Goal: Task Accomplishment & Management: Complete application form

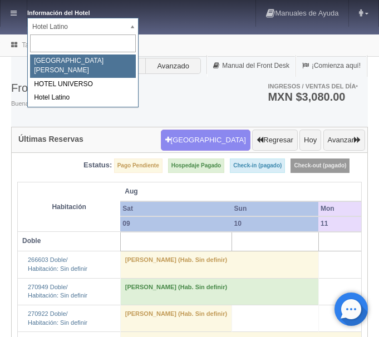
select select "357"
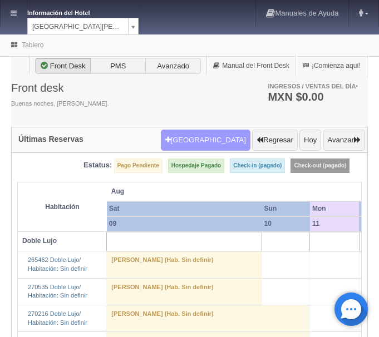
click at [207, 135] on button "[GEOGRAPHIC_DATA]" at bounding box center [206, 140] width 90 height 21
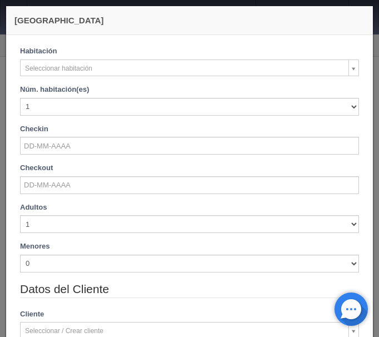
checkbox input "false"
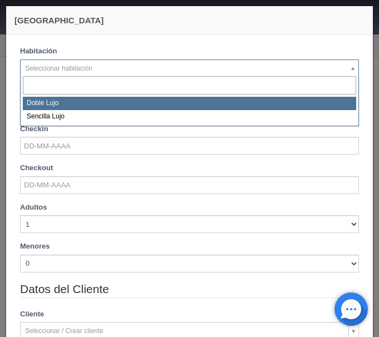
select select "577"
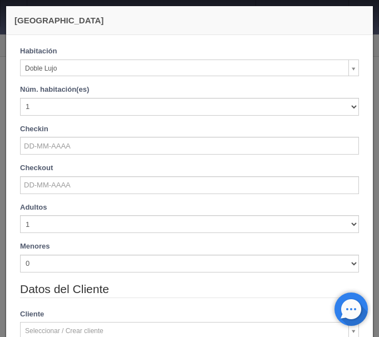
checkbox input "false"
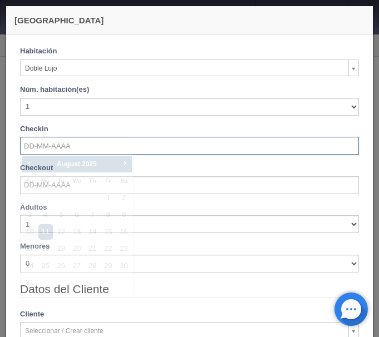
click at [55, 151] on input "text" at bounding box center [189, 146] width 339 height 18
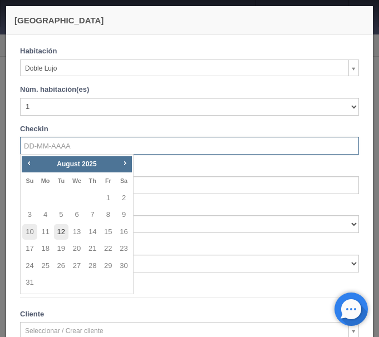
click at [61, 226] on link "12" at bounding box center [61, 232] width 14 height 16
type input "[DATE]"
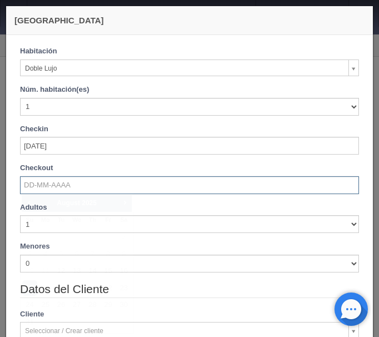
click at [51, 189] on input "text" at bounding box center [189, 185] width 339 height 18
checkbox input "false"
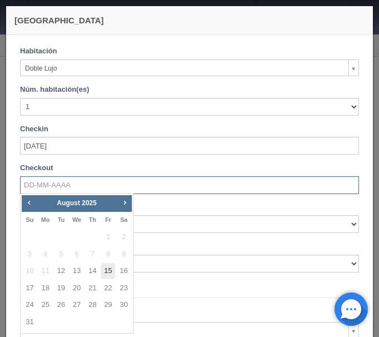
click at [107, 272] on link "15" at bounding box center [108, 271] width 14 height 16
type input "[DATE]"
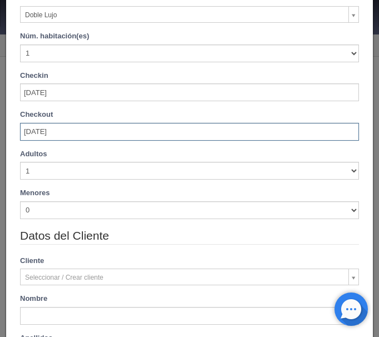
scroll to position [93, 0]
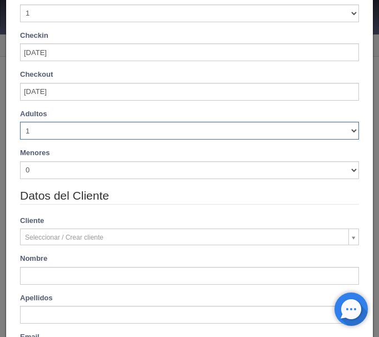
click at [20, 122] on select "1 2 3 4 5 6 7 8 9 10" at bounding box center [189, 131] width 339 height 18
checkbox input "false"
select select "4"
click option "4" at bounding box center [0, 0] width 0 height 0
checkbox input "false"
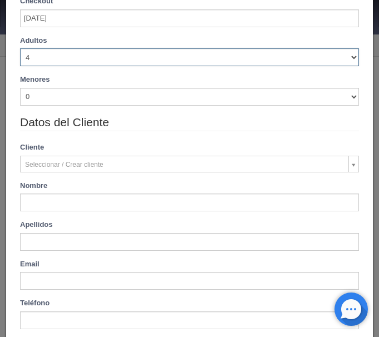
scroll to position [223, 0]
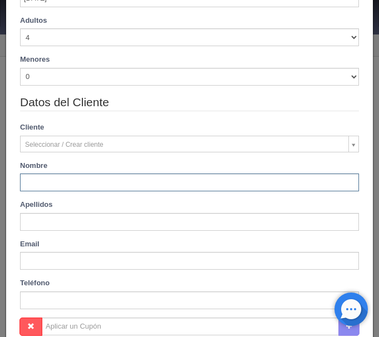
click at [49, 189] on input "text" at bounding box center [189, 183] width 339 height 18
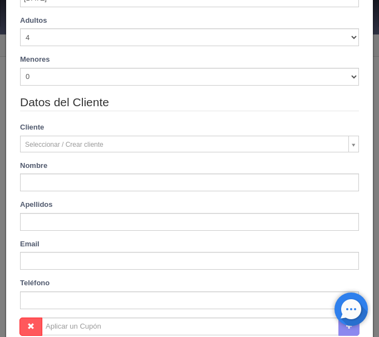
type input "[PERSON_NAME]"
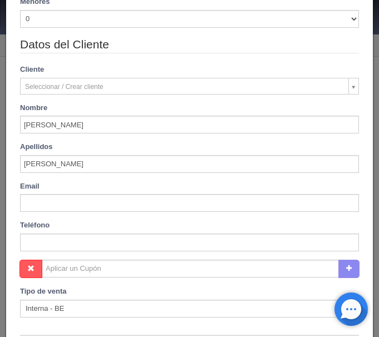
scroll to position [453, 0]
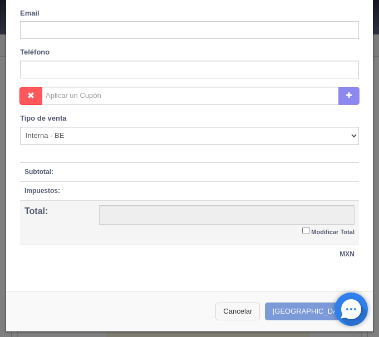
click at [255, 307] on button "Cancelar" at bounding box center [237, 312] width 45 height 18
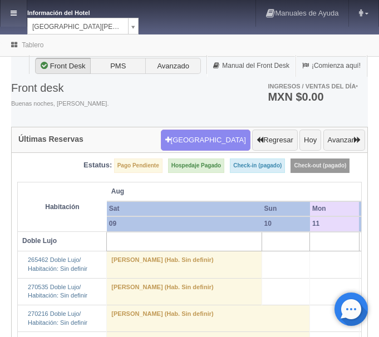
click at [19, 15] on link at bounding box center [14, 13] width 26 height 27
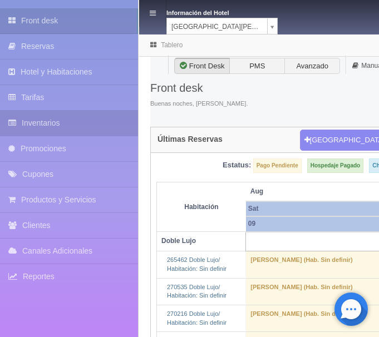
click at [70, 127] on link "Inventarios" at bounding box center [69, 123] width 138 height 25
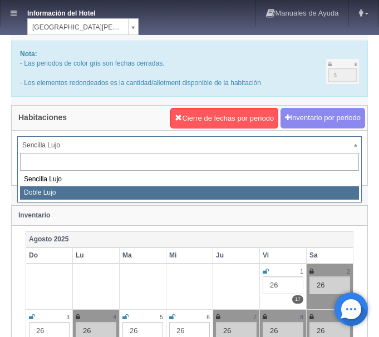
select select "577"
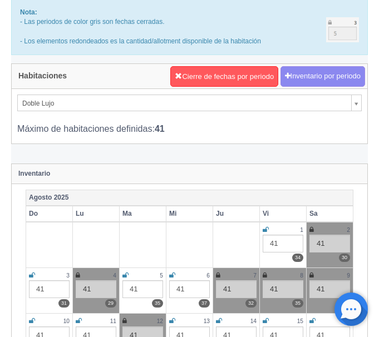
scroll to position [170, 0]
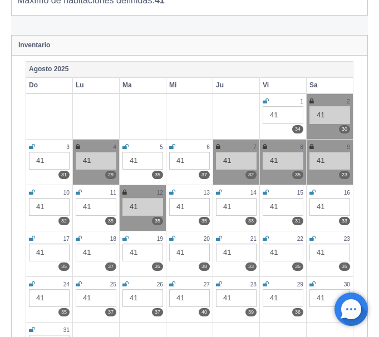
click at [125, 191] on icon at bounding box center [124, 192] width 4 height 7
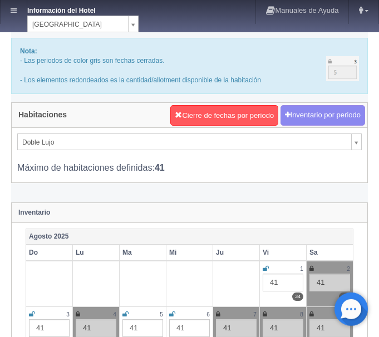
scroll to position [0, 0]
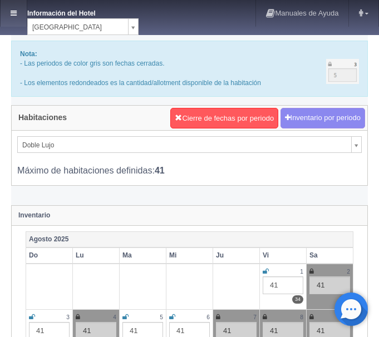
click at [15, 11] on icon at bounding box center [14, 12] width 6 height 7
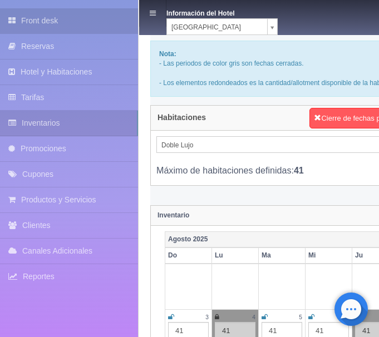
click at [35, 18] on link "Front desk" at bounding box center [69, 20] width 138 height 25
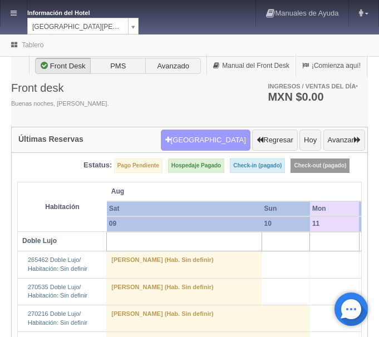
click at [210, 142] on button "Nueva Reserva" at bounding box center [206, 140] width 90 height 21
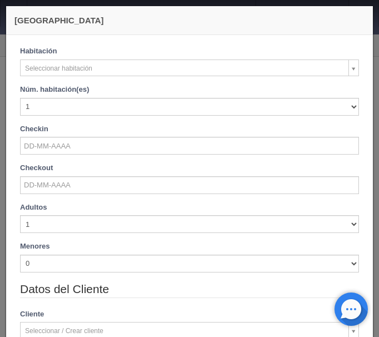
checkbox input "false"
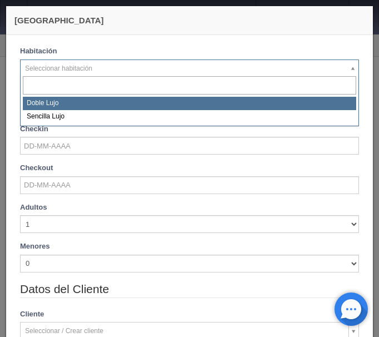
select select "577"
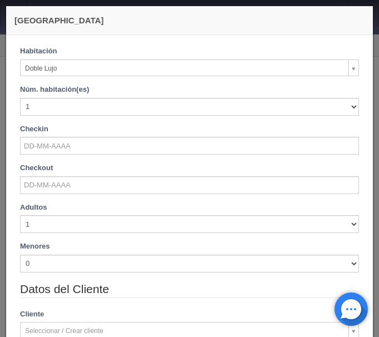
checkbox input "false"
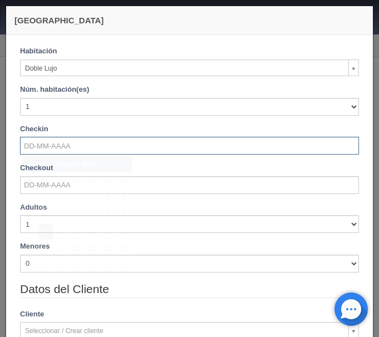
click at [55, 144] on input "text" at bounding box center [189, 146] width 339 height 18
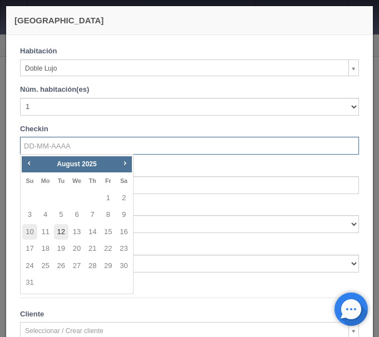
click at [62, 229] on link "12" at bounding box center [61, 232] width 14 height 16
type input "[DATE]"
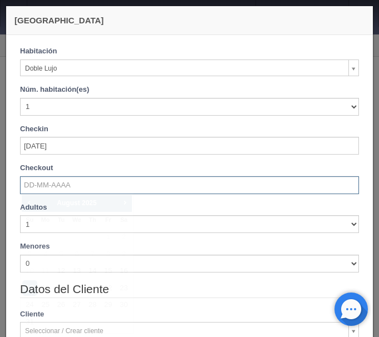
click at [58, 179] on input "text" at bounding box center [189, 185] width 339 height 18
checkbox input "false"
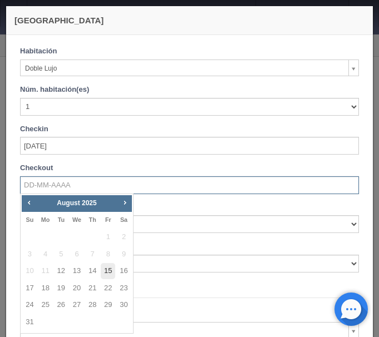
click at [107, 267] on link "15" at bounding box center [108, 271] width 14 height 16
type input "[DATE]"
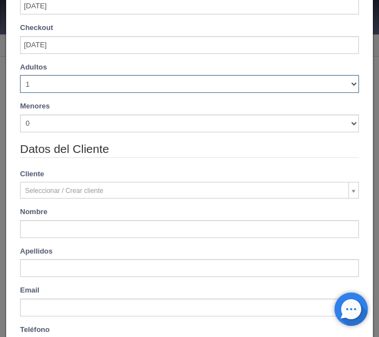
click at [20, 75] on select "1 2 3 4 5 6 7 8 9 10" at bounding box center [189, 84] width 339 height 18
checkbox input "false"
type input "3660.00"
checkbox input "false"
select select "4"
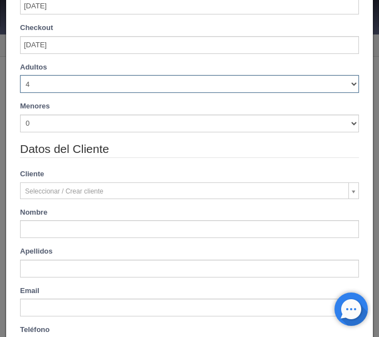
click option "4" at bounding box center [0, 0] width 0 height 0
checkbox input "false"
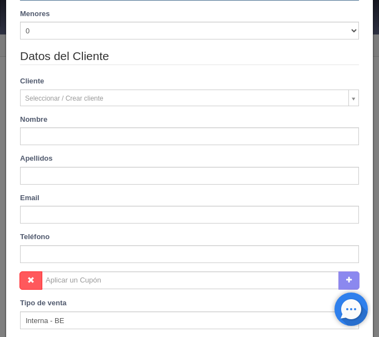
type input "4140.00"
checkbox input "false"
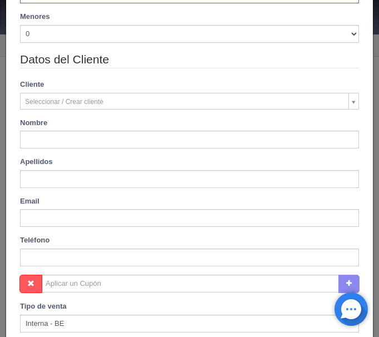
scroll to position [269, 0]
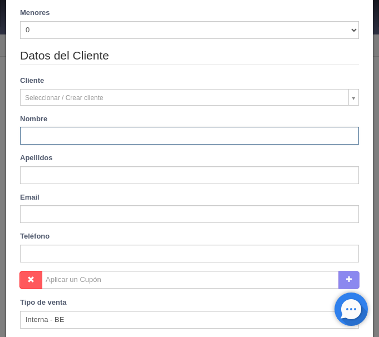
click at [53, 137] on input "text" at bounding box center [189, 136] width 339 height 18
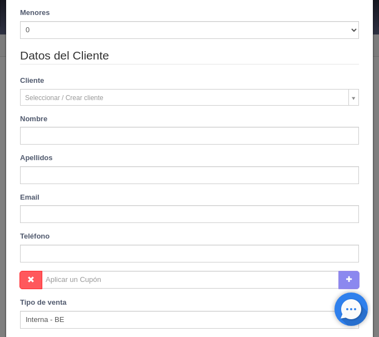
type input "Esther"
type input "Anderson"
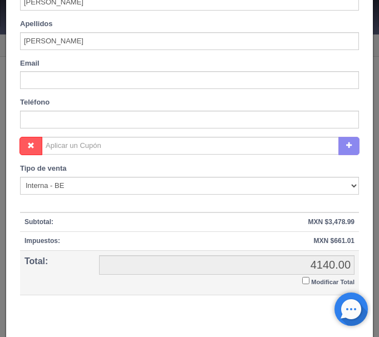
scroll to position [453, 0]
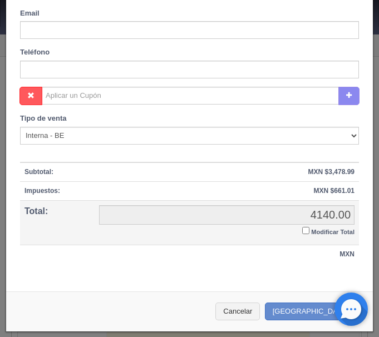
click at [305, 228] on input "Modificar Total" at bounding box center [305, 230] width 7 height 7
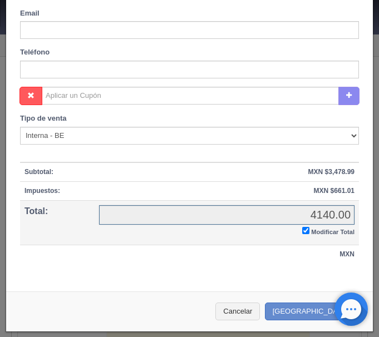
checkbox input "true"
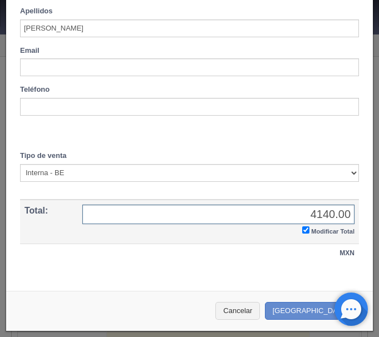
scroll to position [415, 0]
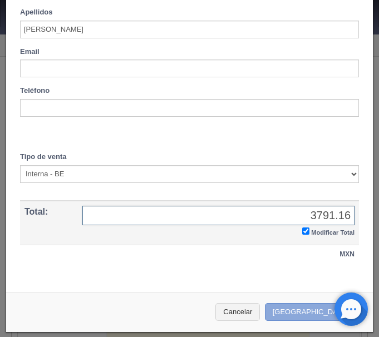
type input "3791.16"
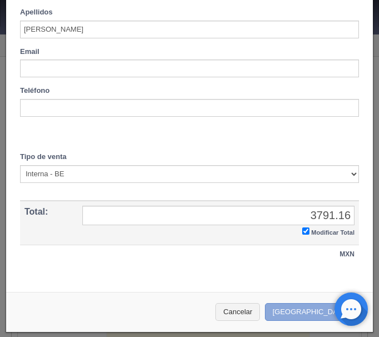
click at [310, 309] on button "[GEOGRAPHIC_DATA]" at bounding box center [313, 312] width 97 height 18
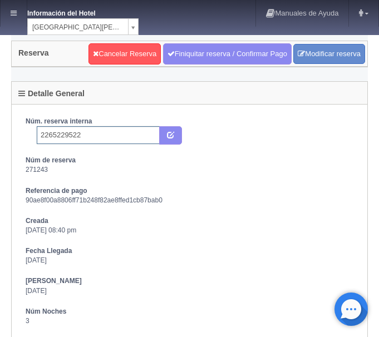
click at [89, 135] on input "2265229522" at bounding box center [98, 135] width 123 height 18
click at [167, 137] on icon "submit" at bounding box center [170, 134] width 7 height 7
type input "2265229522 Expedia"
click at [22, 14] on link at bounding box center [14, 13] width 26 height 27
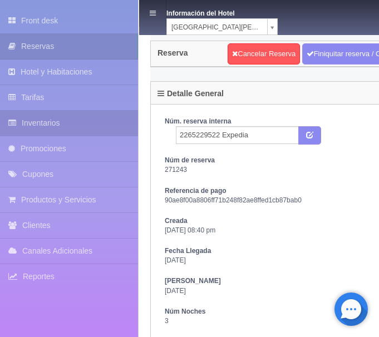
click at [39, 122] on link "Inventarios" at bounding box center [69, 123] width 138 height 25
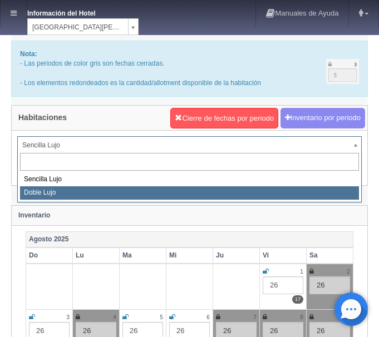
select select "577"
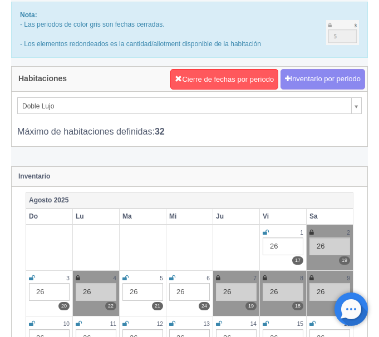
scroll to position [57, 0]
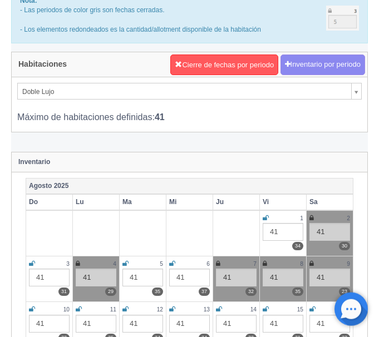
scroll to position [114, 0]
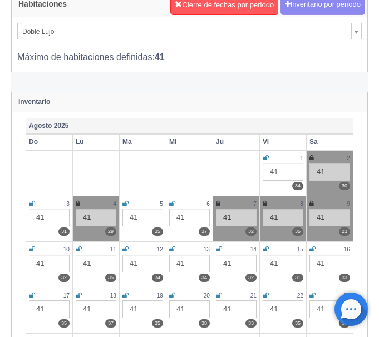
click at [126, 251] on icon at bounding box center [125, 249] width 6 height 7
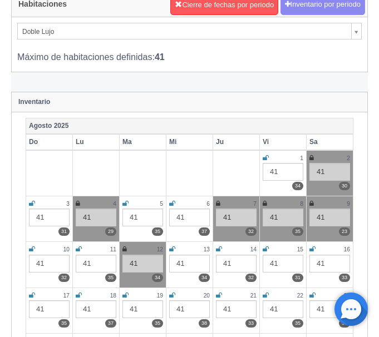
scroll to position [0, 0]
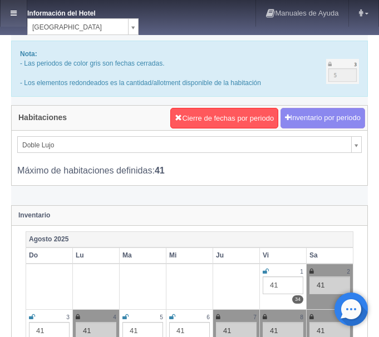
click at [9, 13] on link at bounding box center [14, 13] width 26 height 27
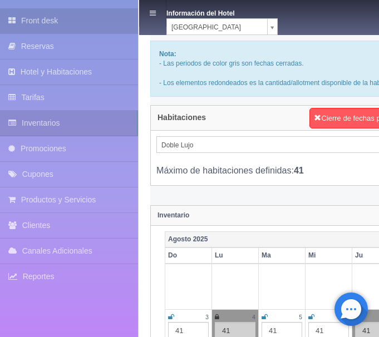
click at [66, 26] on link "Front desk" at bounding box center [69, 20] width 138 height 25
